Goal: Find specific page/section: Find specific page/section

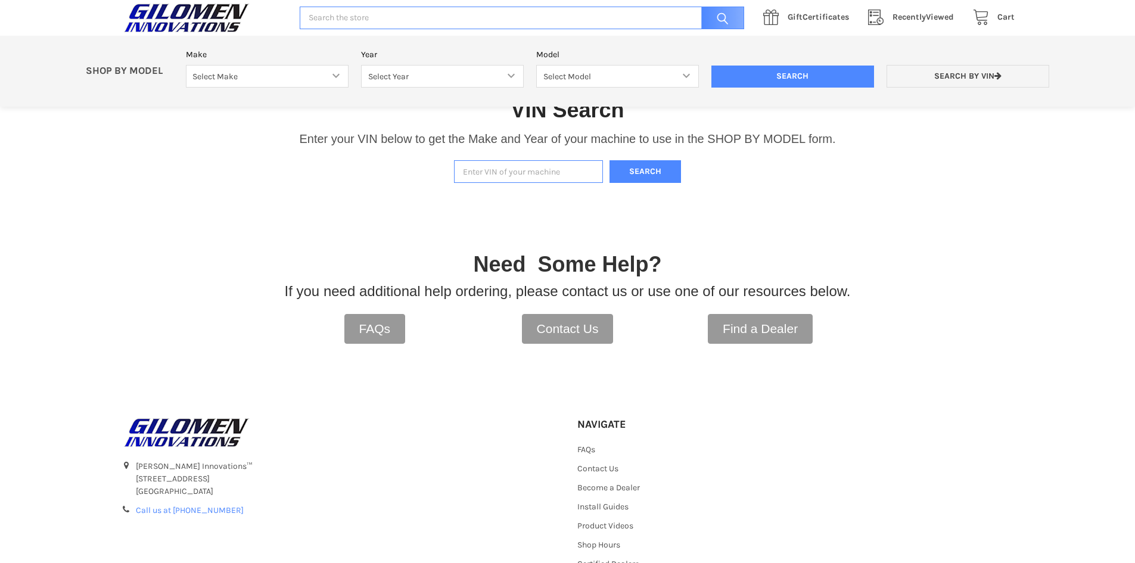
click at [509, 169] on input "Enter VIN of your machine" at bounding box center [528, 171] width 149 height 23
paste input "[US_VEHICLE_IDENTIFICATION_NUMBER]"
type input "[US_VEHICLE_IDENTIFICATION_NUMBER]"
click at [656, 175] on button "Search" at bounding box center [644, 171] width 71 height 23
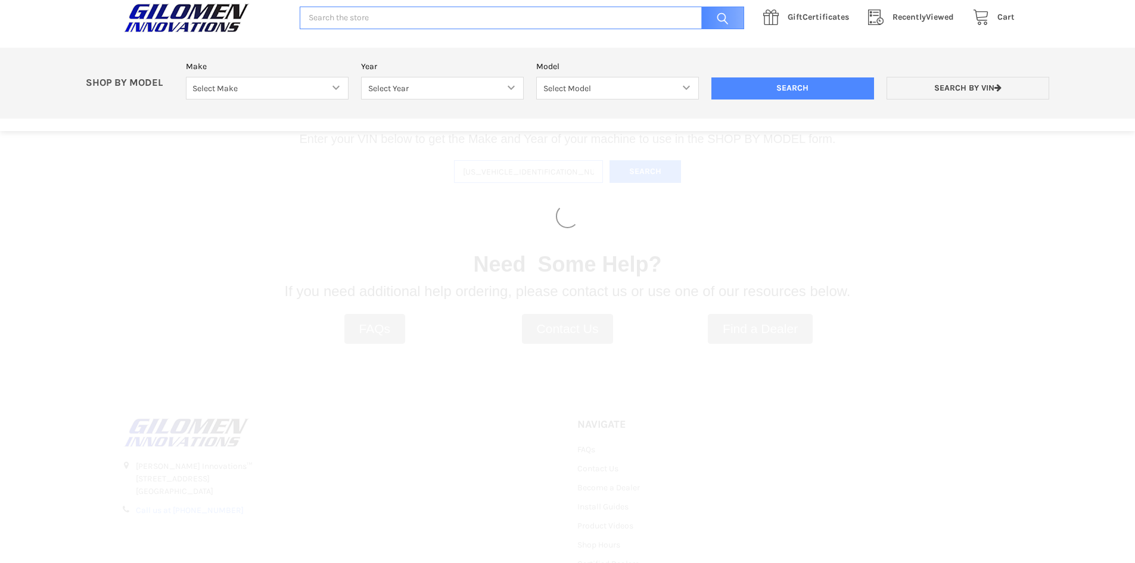
select select "330"
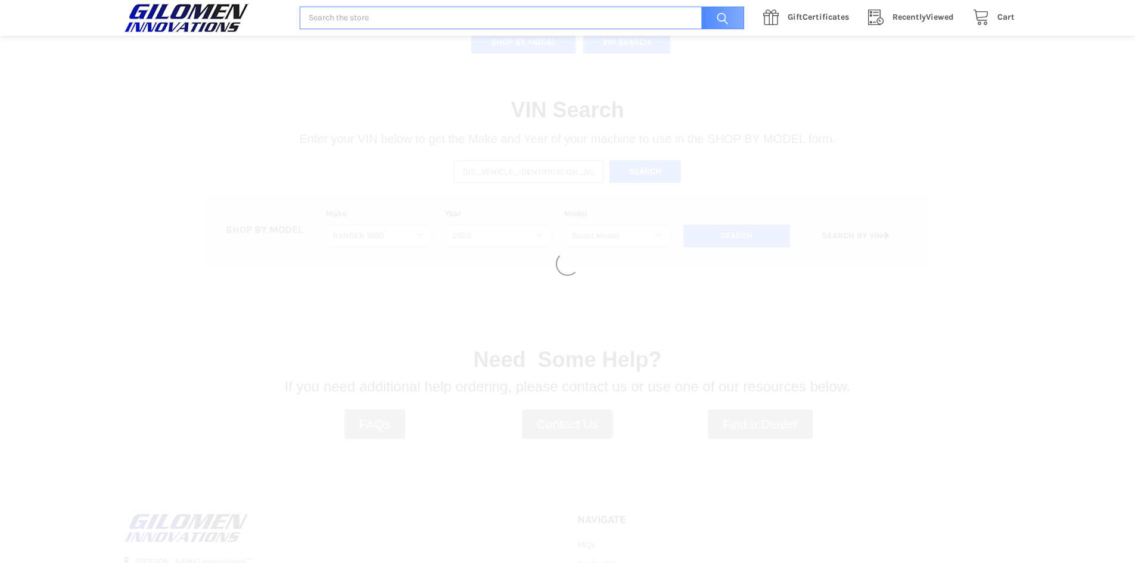
select select "664"
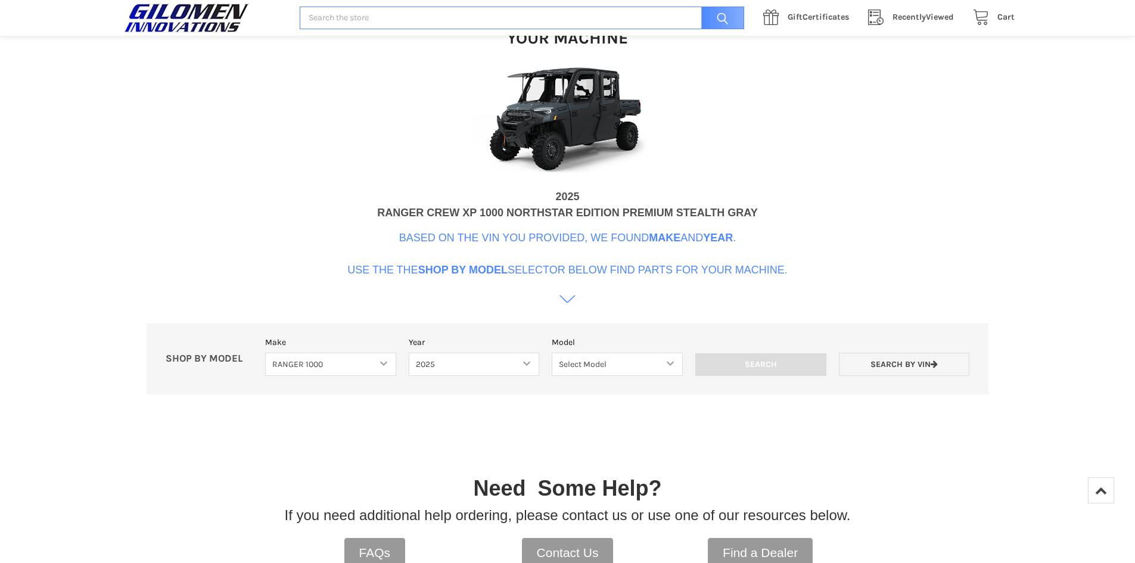
scroll to position [603, 0]
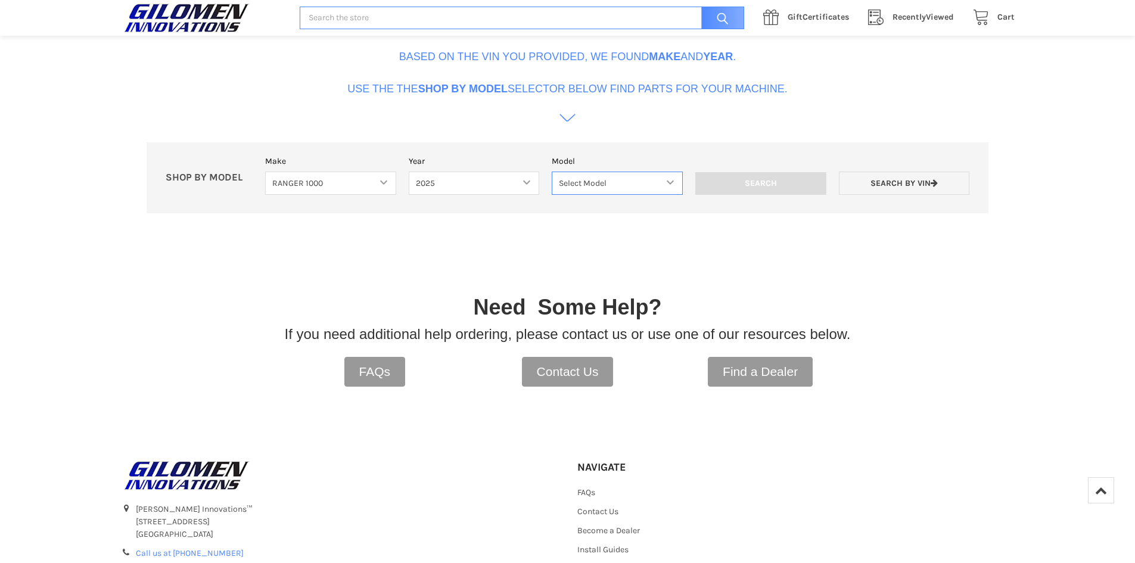
click at [653, 183] on select "Select Model Ranger 1000 Basic 61 HP SOHC Ranger 1000 Crew Basic 61 HP SOHC Ran…" at bounding box center [617, 183] width 131 height 23
select select "669"
click at [552, 172] on select "Select Model Ranger 1000 Basic 61 HP SOHC Ranger 1000 Crew Basic 61 HP SOHC Ran…" at bounding box center [617, 183] width 131 height 23
click at [782, 181] on input "Search" at bounding box center [760, 183] width 131 height 23
